Goal: Connect with others: Establish contact or relationships with other users

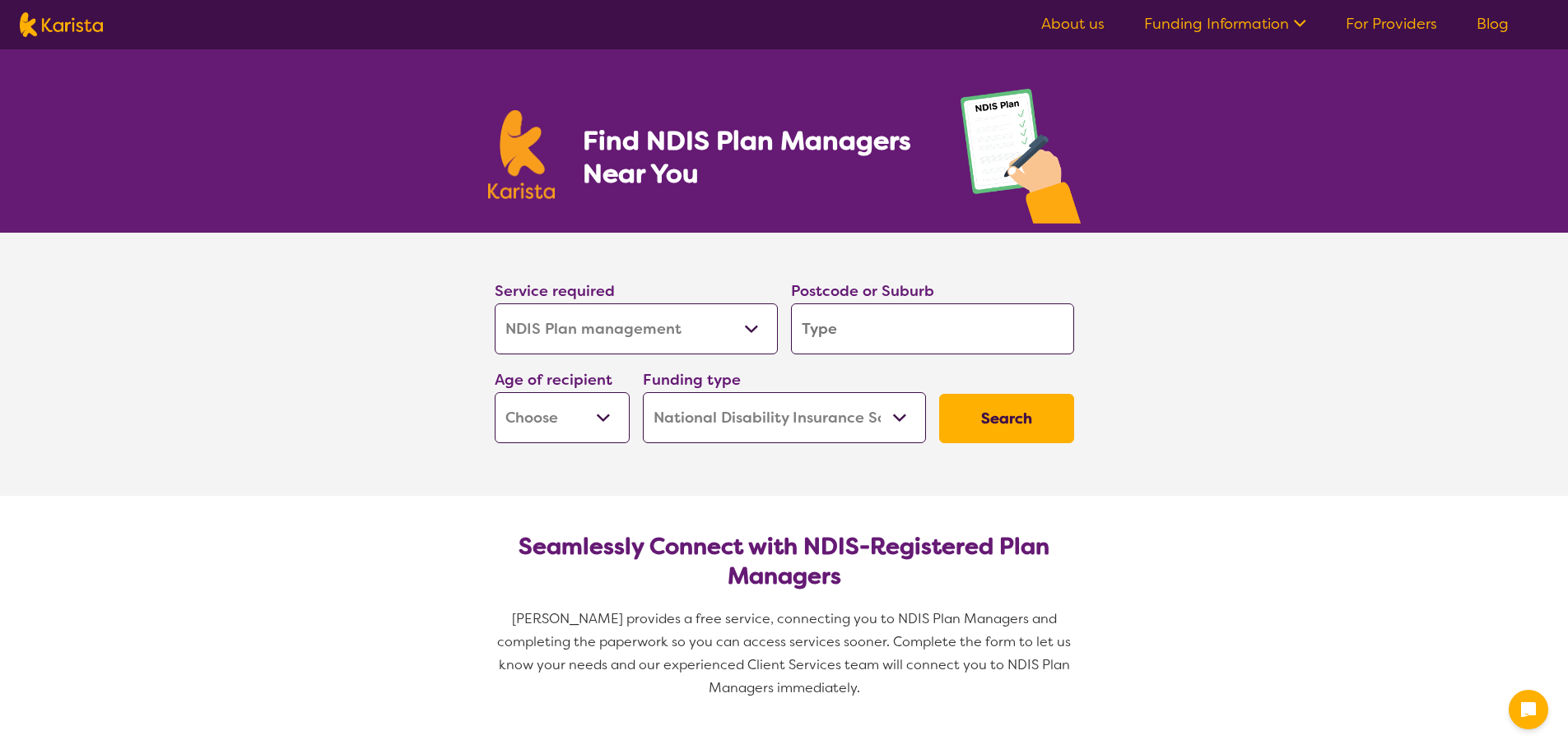
select select "NDIS Plan management"
select select "NDIS"
select select "NDIS Plan management"
select select "NDIS"
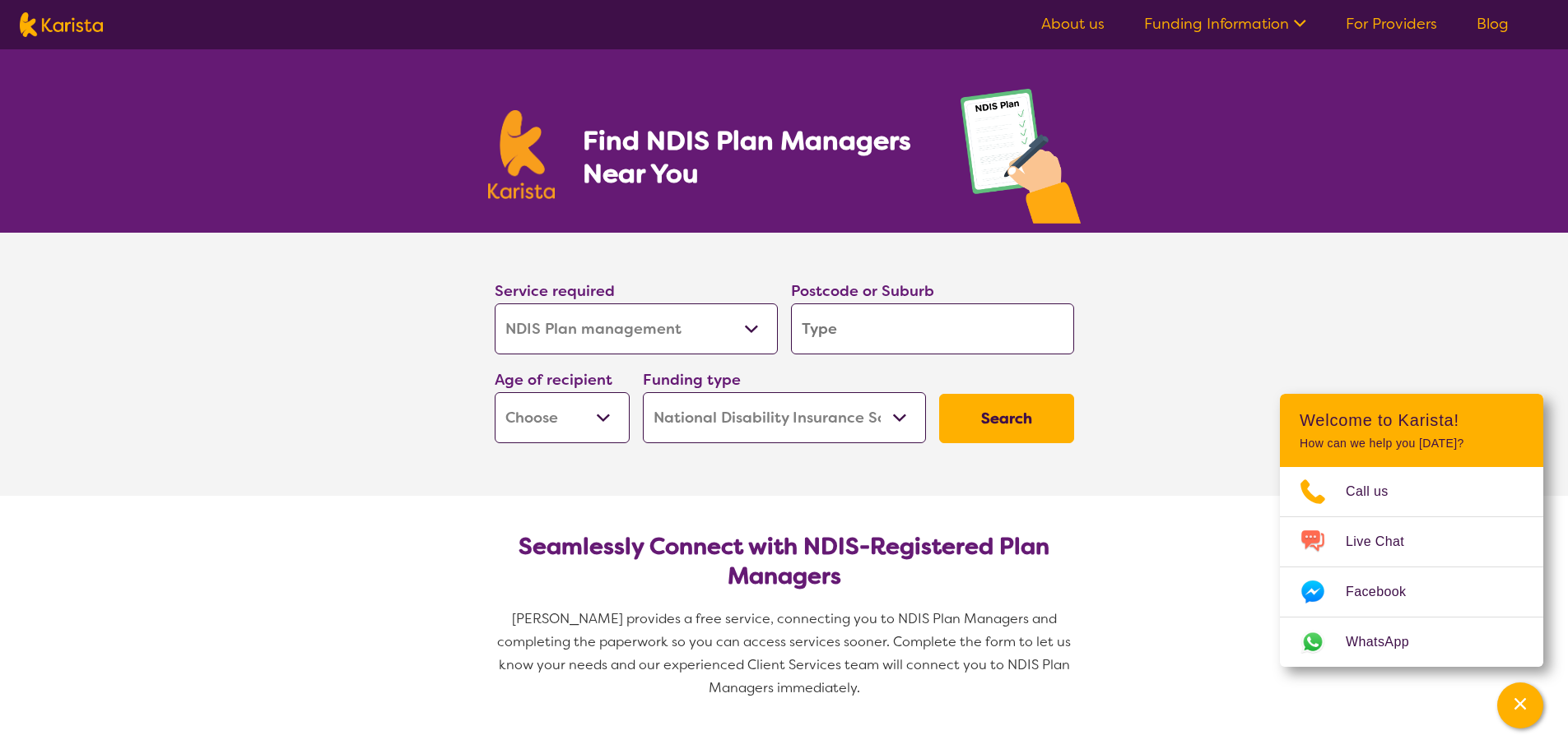
click at [897, 323] on input "search" at bounding box center [932, 328] width 284 height 51
type input "2"
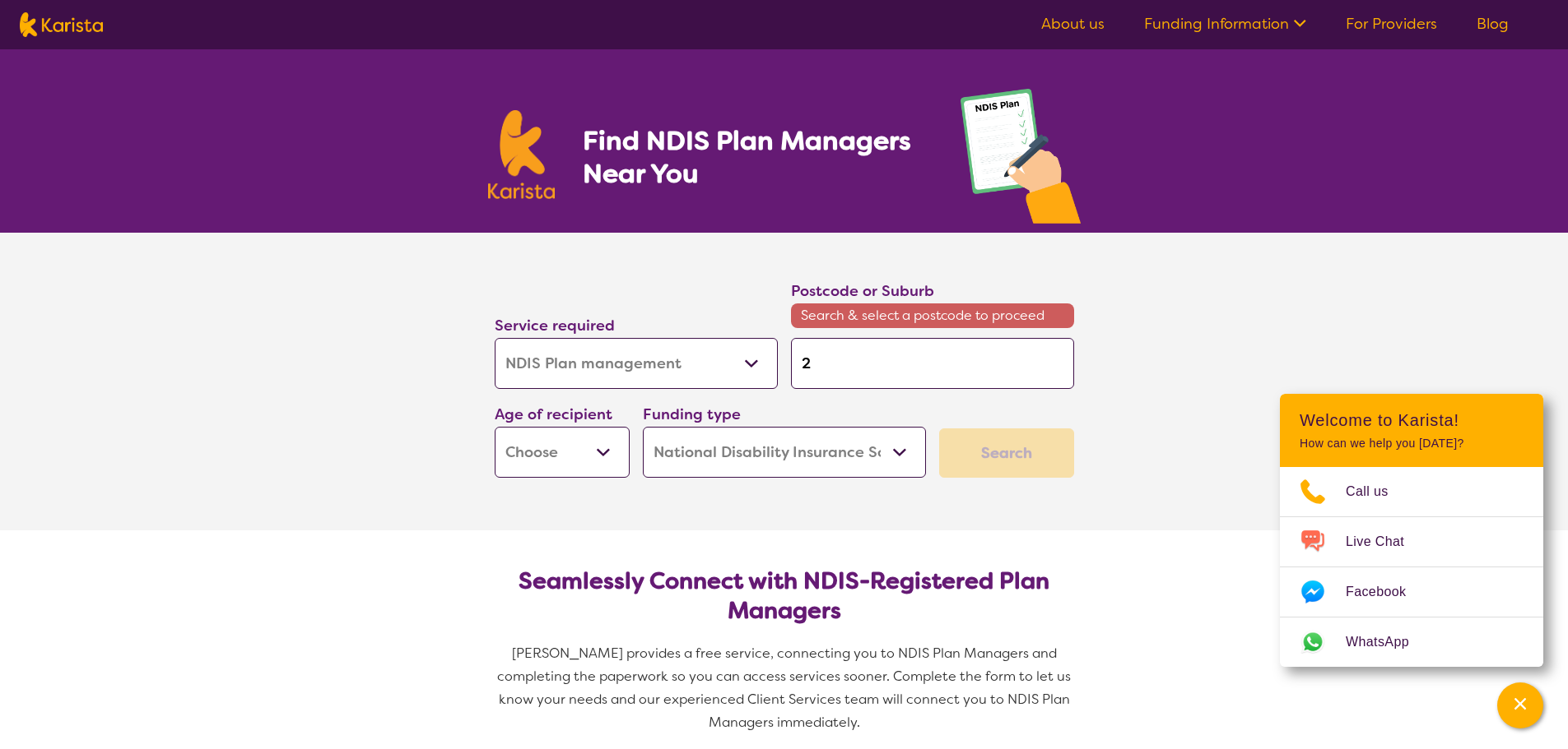
type input "22"
type input "221"
type input "2213"
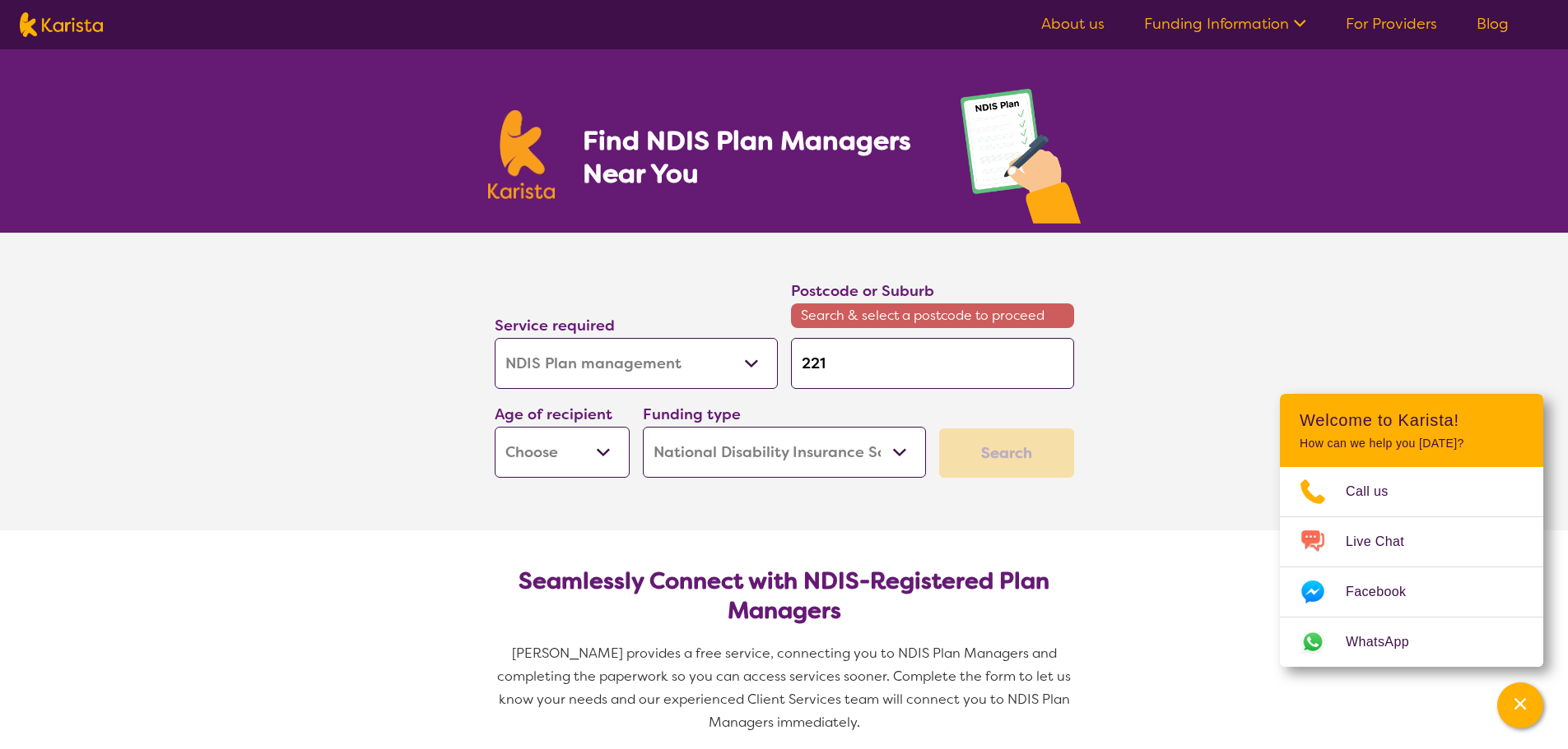
type input "2213"
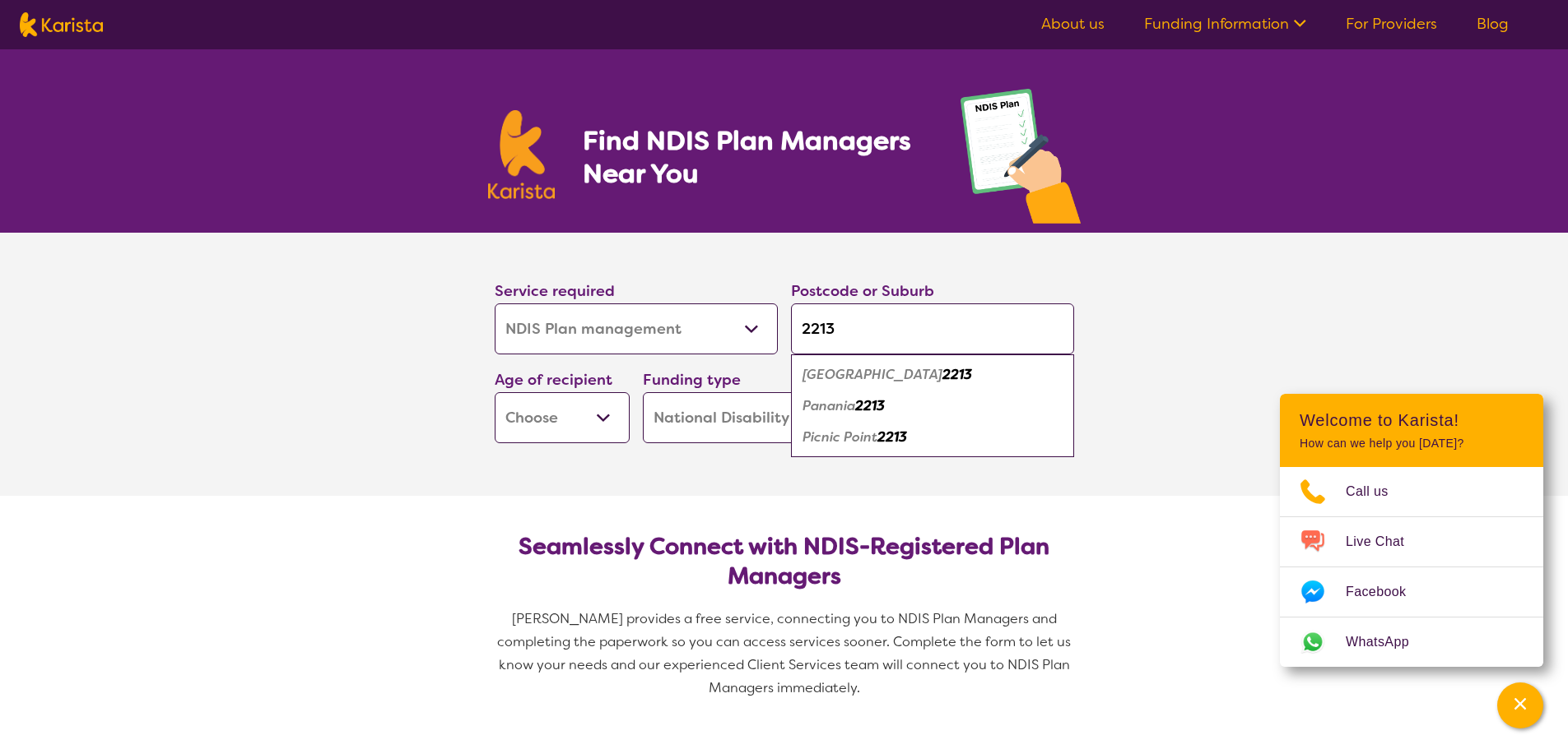
type input "2213"
click at [618, 419] on select "Early Childhood - 0 to 9 Child - 10 to 11 Adolescent - 12 to 17 Adult - 18 to 6…" at bounding box center [562, 418] width 135 height 51
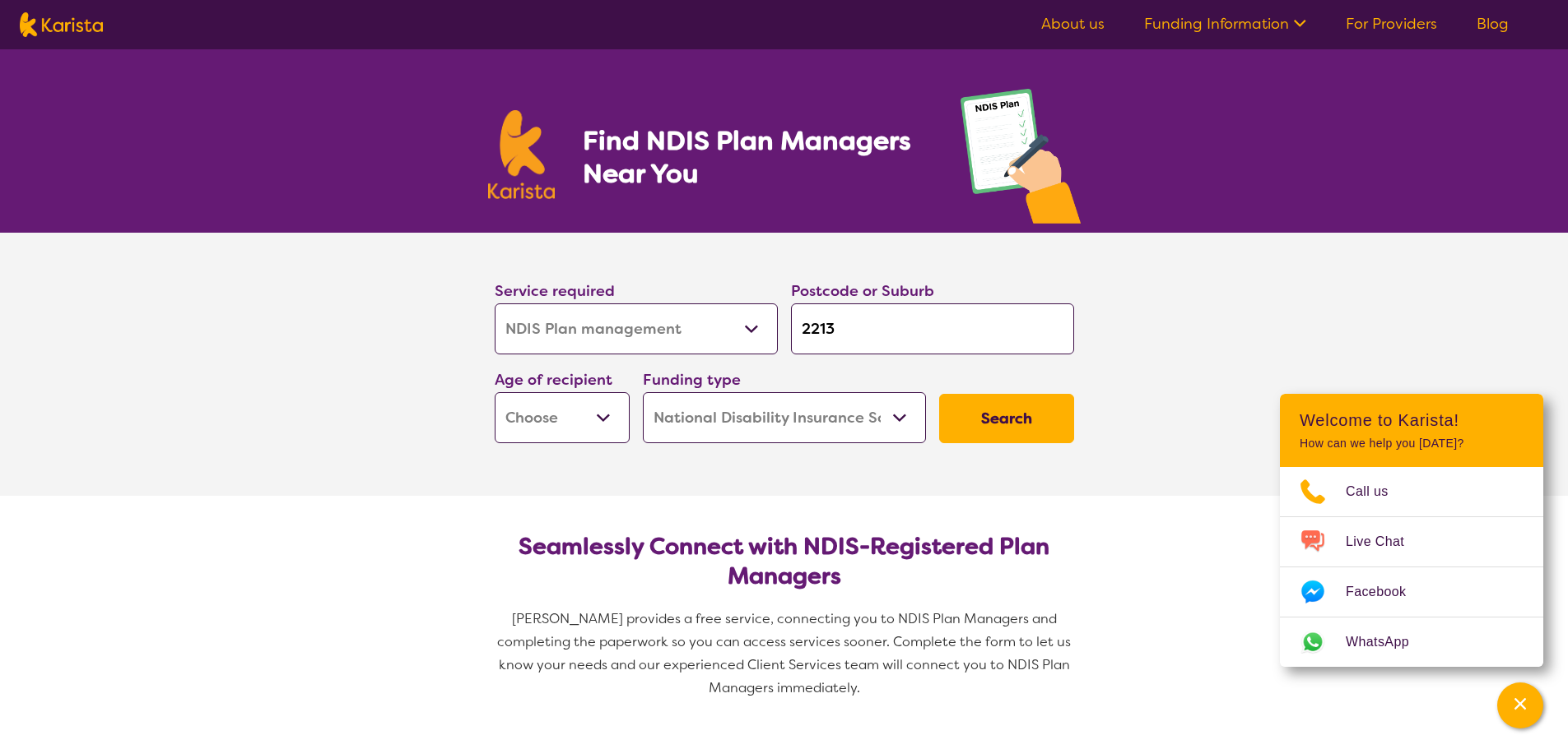
select select "EC"
click at [494, 393] on select "Early Childhood - 0 to 9 Child - 10 to 11 Adolescent - 12 to 17 Adult - 18 to 6…" at bounding box center [562, 418] width 135 height 51
select select "EC"
click at [733, 416] on select "Home Care Package (HCP) National Disability Insurance Scheme (NDIS) I don't know" at bounding box center [784, 418] width 284 height 51
click at [643, 393] on select "Home Care Package (HCP) National Disability Insurance Scheme (NDIS) I don't know" at bounding box center [784, 418] width 284 height 51
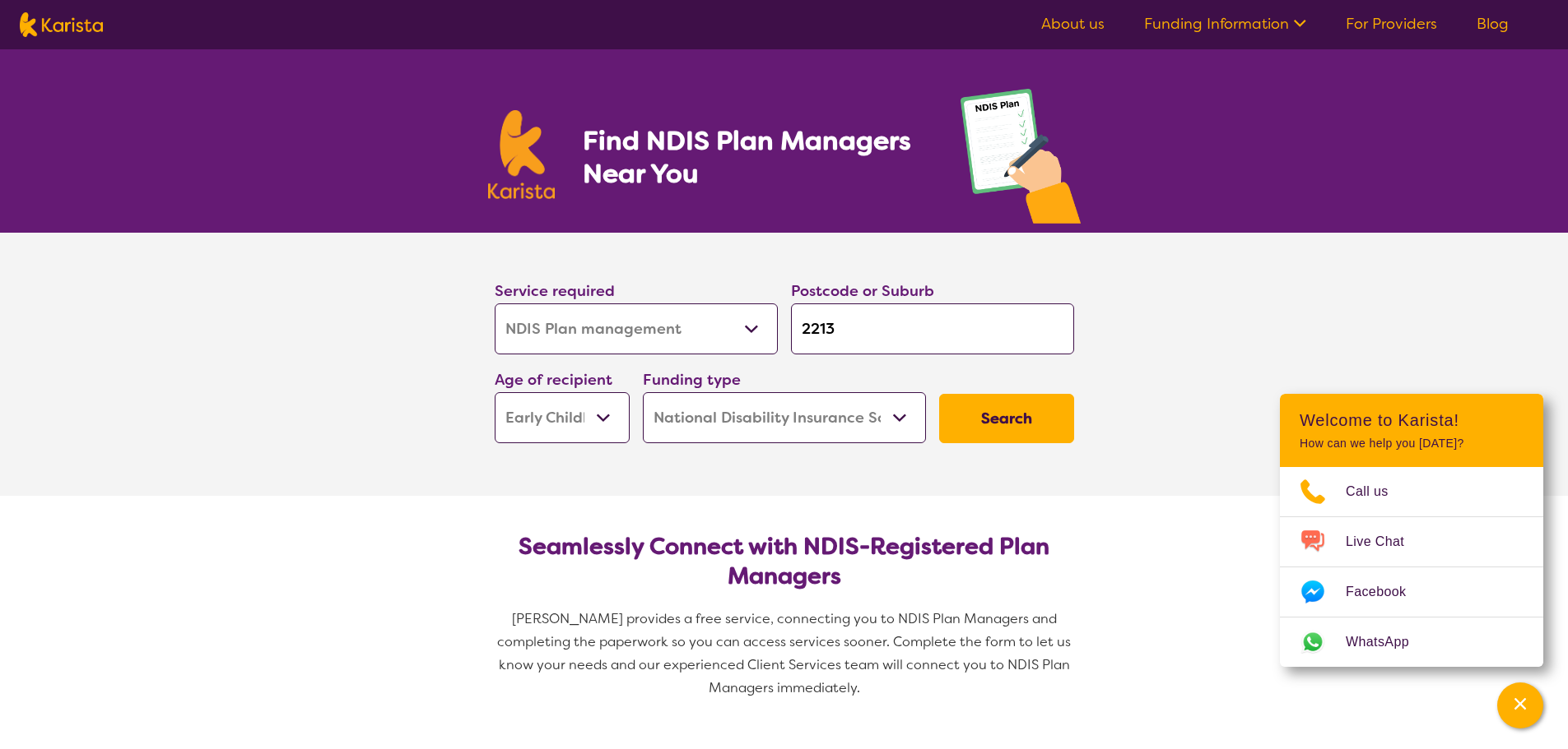
click at [1007, 409] on button "Search" at bounding box center [1007, 419] width 135 height 50
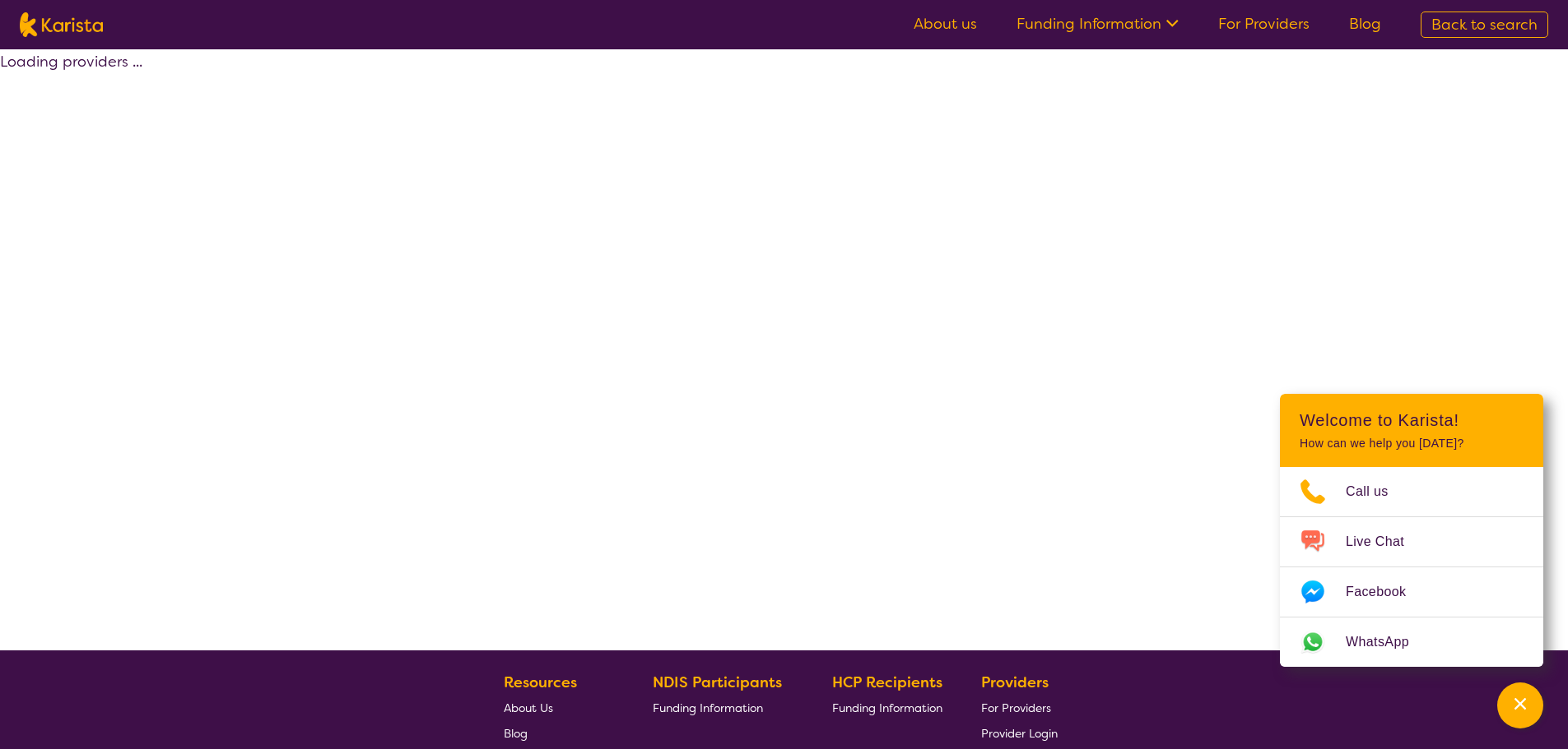
select select "by_score"
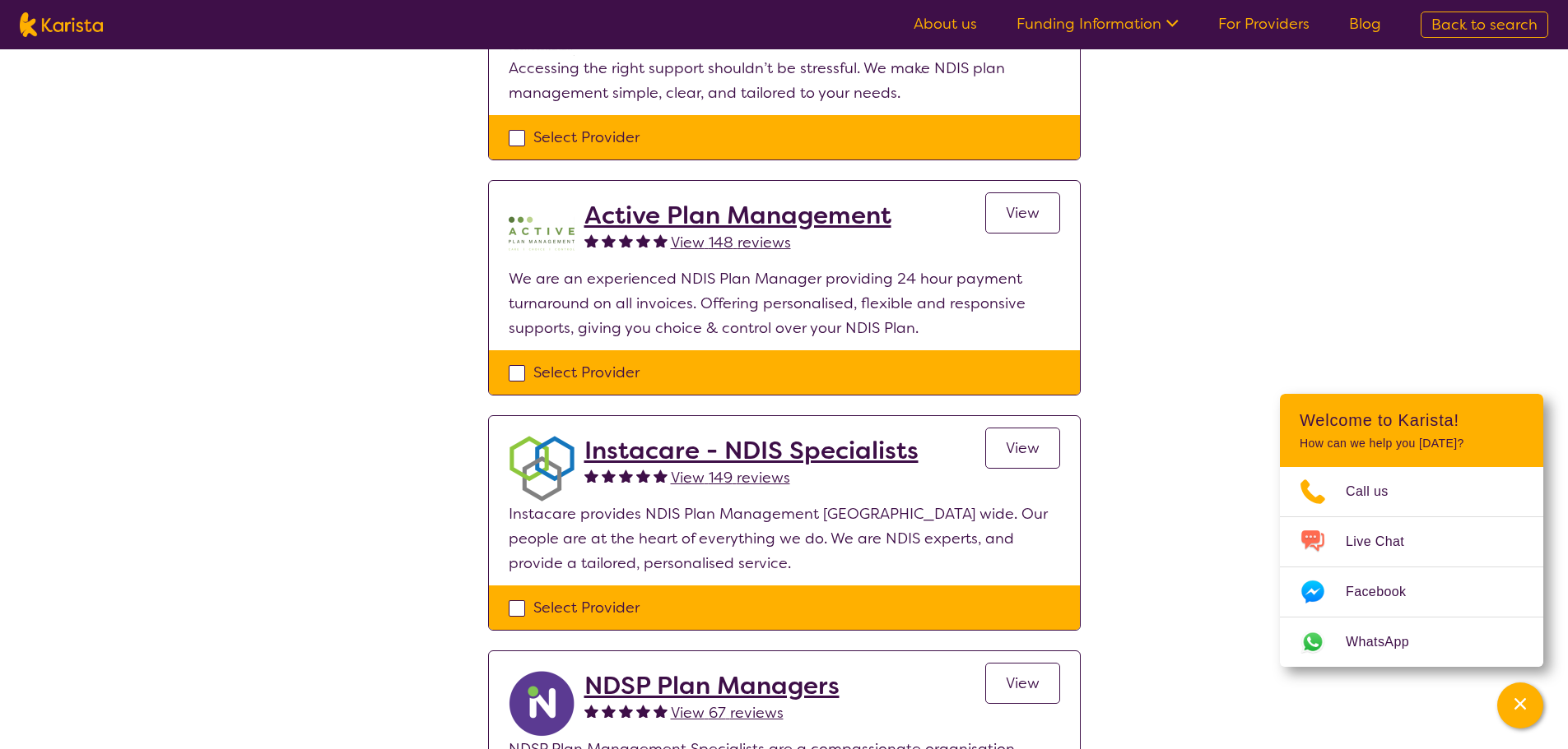
scroll to position [247, 0]
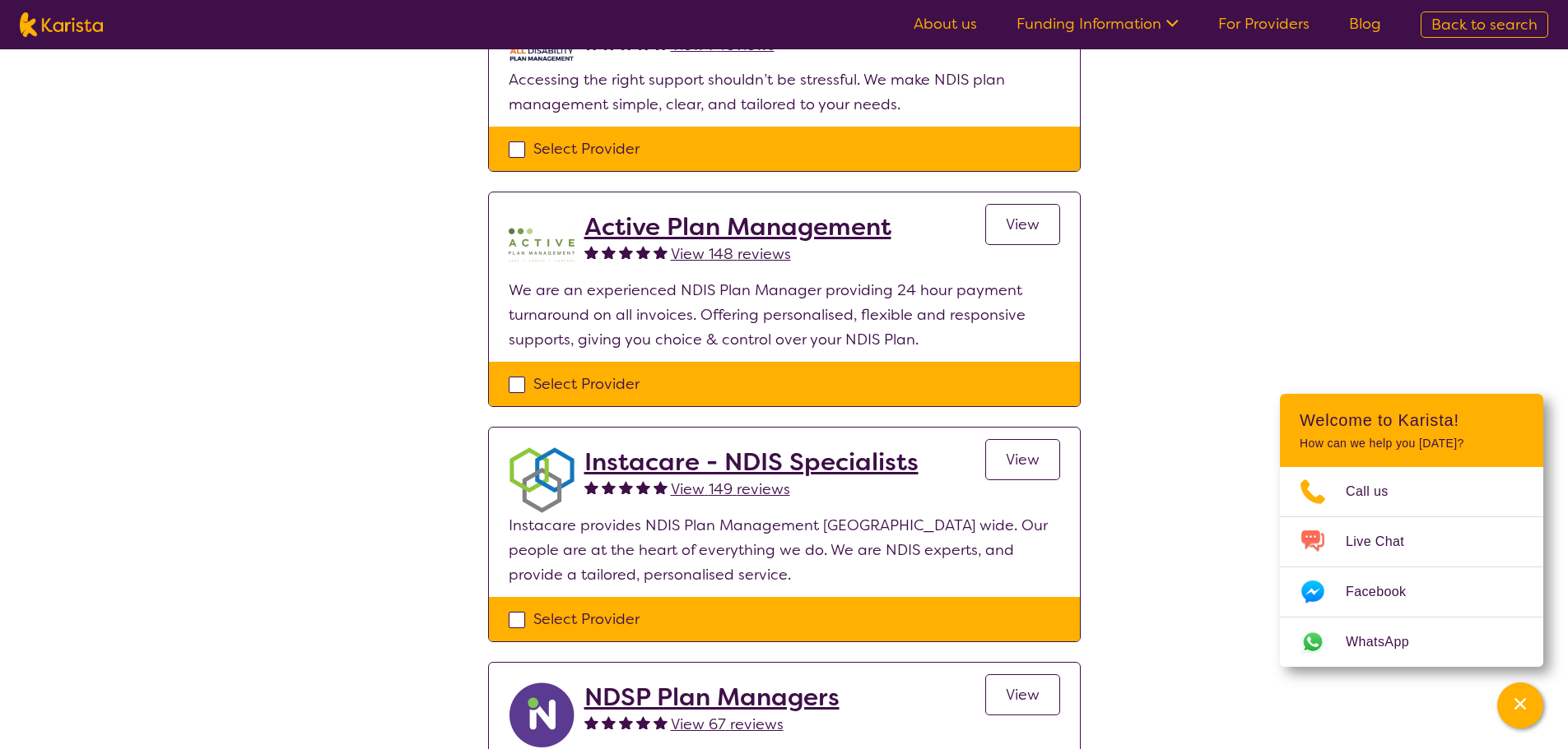
click at [686, 222] on h2 "Active Plan Management" at bounding box center [737, 227] width 306 height 30
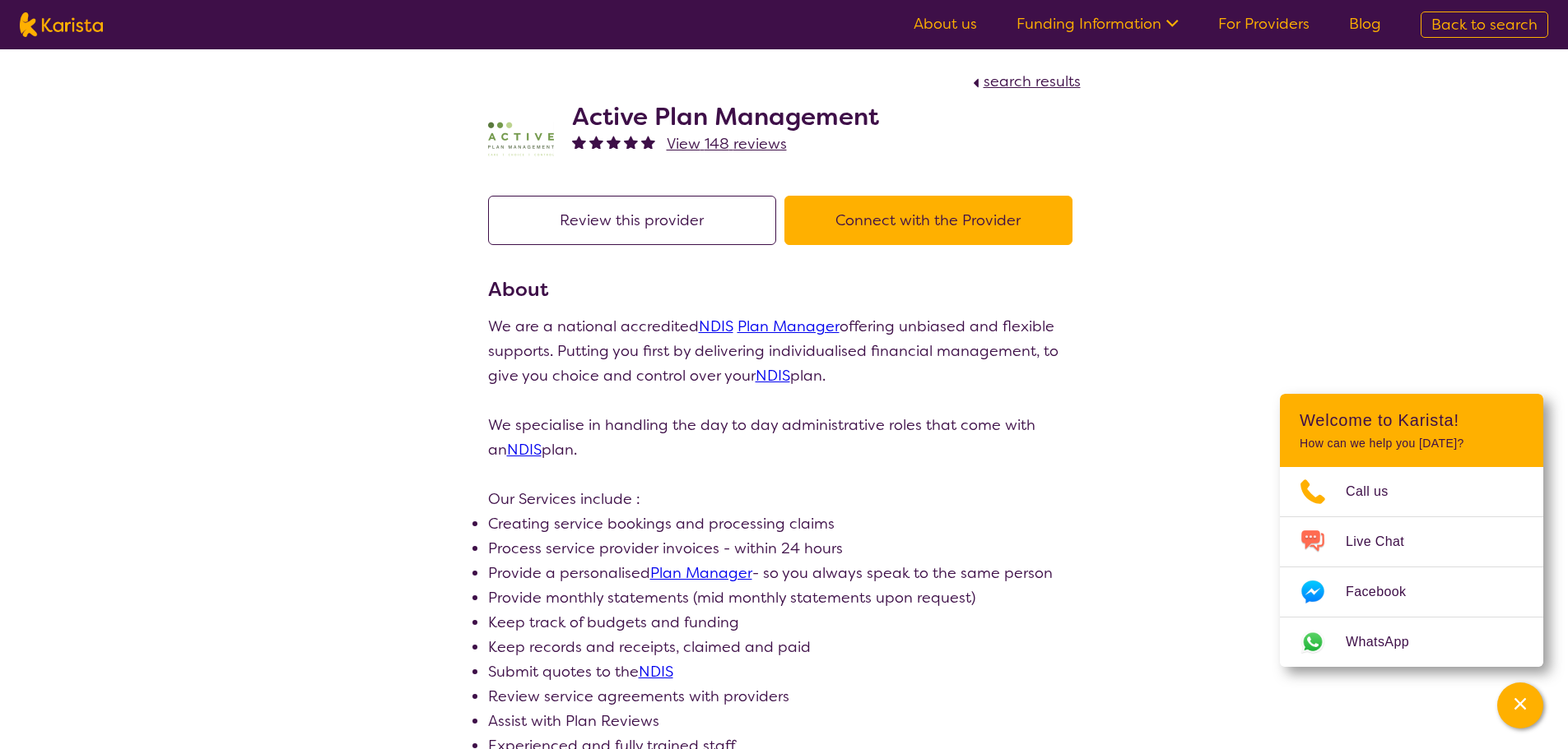
click at [936, 238] on button "Connect with the Provider" at bounding box center [927, 221] width 288 height 50
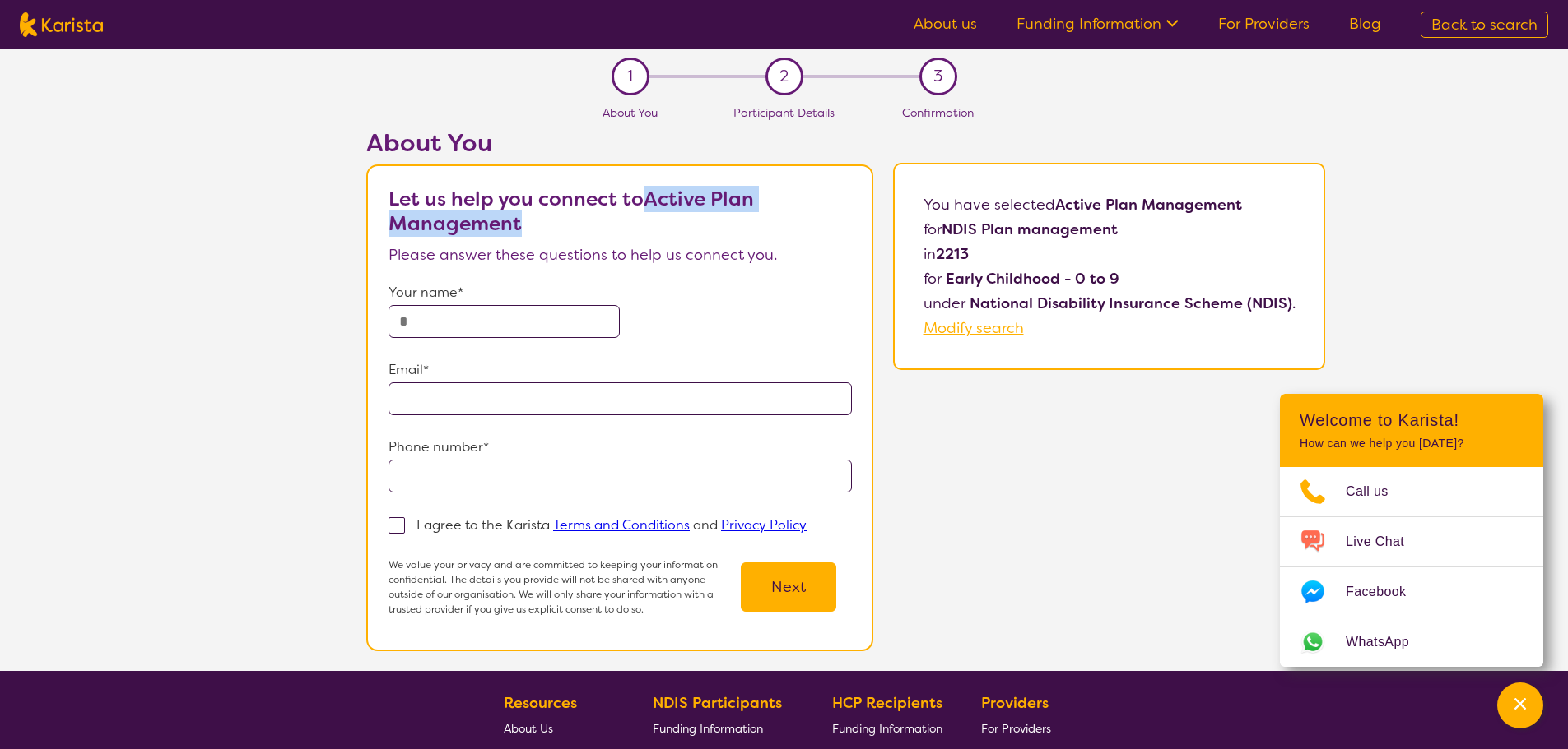
drag, startPoint x: 649, startPoint y: 197, endPoint x: 742, endPoint y: 218, distance: 95.3
click at [742, 218] on p "Let us help you connect to Active Plan Management" at bounding box center [620, 212] width 464 height 50
copy b "Active Plan Management"
